Goal: Transaction & Acquisition: Purchase product/service

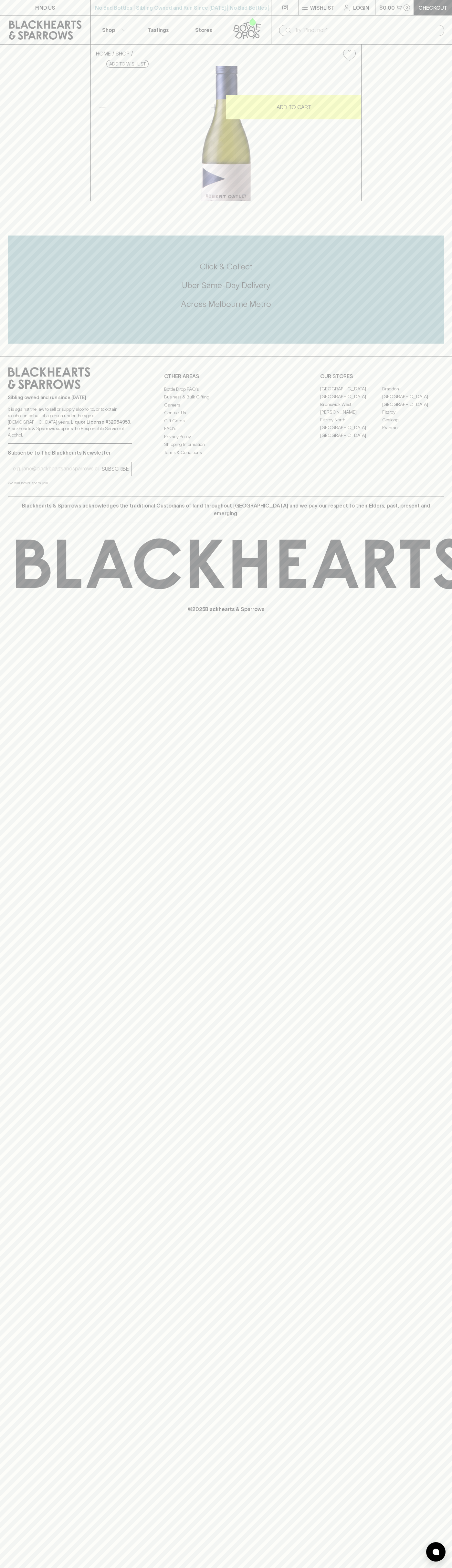
click at [264, 30] on icon at bounding box center [247, 28] width 37 height 21
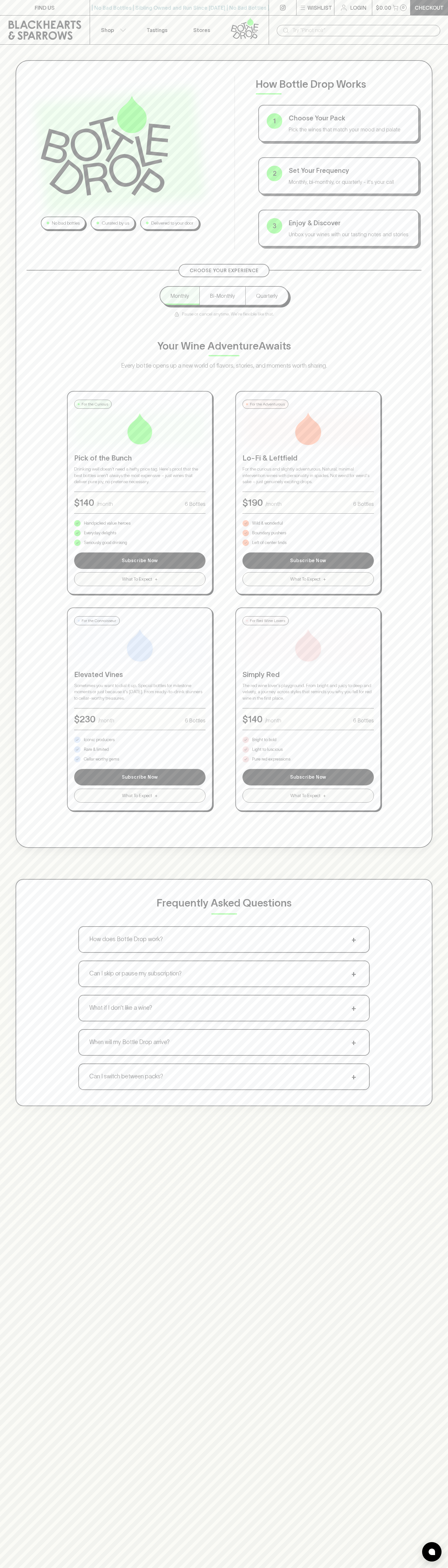
click at [444, 1156] on div "No bad bottles Curated by us Delivered to your door How Bottle Drop Works 1 Cho…" at bounding box center [224, 829] width 448 height 1568
click at [341, 1572] on html "FIND US | No Bad Bottles | Sibling Owned and Run Since 2006 | No Bad Bottles | …" at bounding box center [224, 1014] width 448 height 2028
click at [10, 655] on div "No bad bottles Curated by us Delivered to your door How Bottle Drop Works 1 Cho…" at bounding box center [224, 583] width 448 height 1077
click at [271, 759] on p "Pure red expressions" at bounding box center [271, 759] width 38 height 7
